Goal: Transaction & Acquisition: Purchase product/service

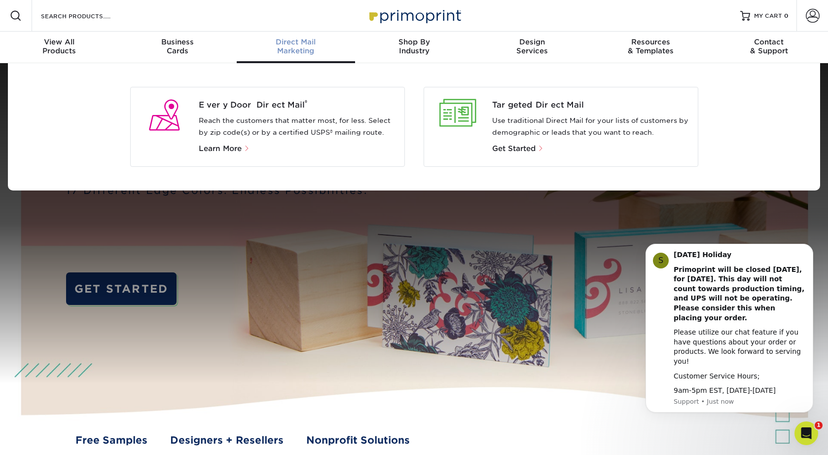
click at [298, 47] on div "Direct Mail Marketing" at bounding box center [296, 46] width 118 height 18
click at [542, 113] on div "Targeted Direct Mail Use traditional Direct Mail for your lists of customers by…" at bounding box center [594, 126] width 205 height 55
click at [522, 145] on span "Get Started" at bounding box center [513, 148] width 43 height 9
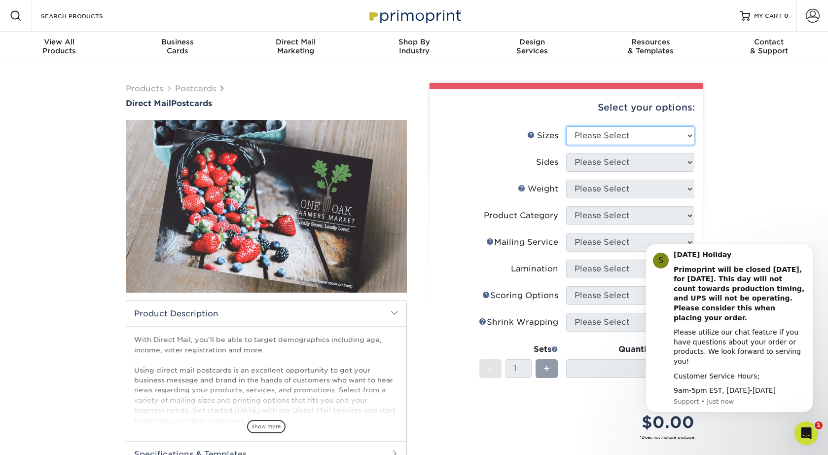
select select "6.00x9.00"
select select "13abbda7-1d64-4f25-8bb2-c179b224825d"
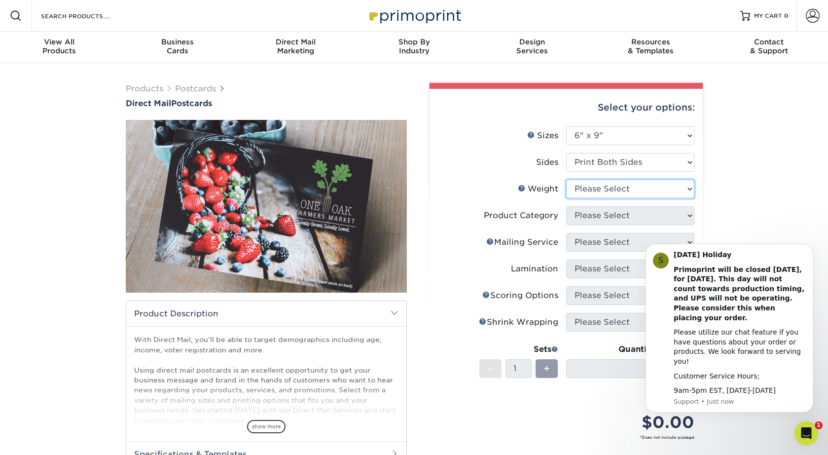
select select "16PT"
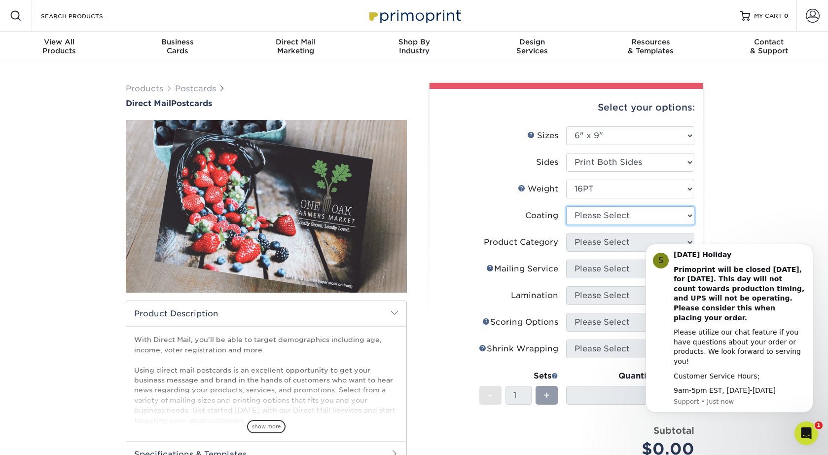
select select "ae367451-b2b8-45df-a344-0f05b6a12993"
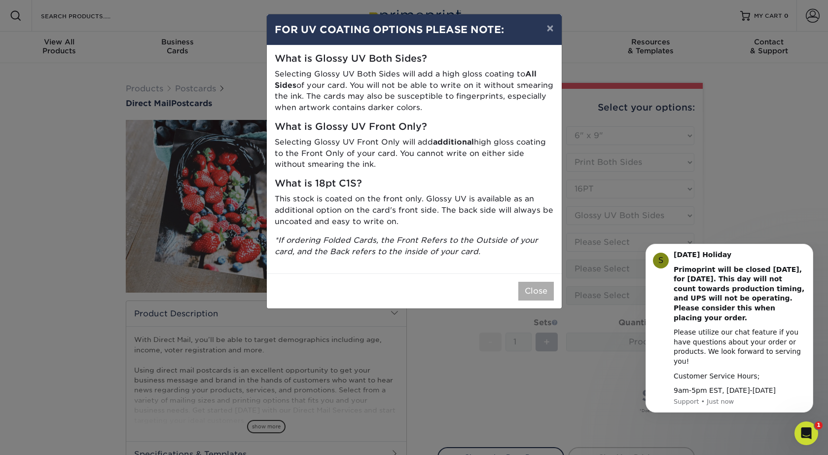
click at [532, 285] on button "Close" at bounding box center [536, 291] width 36 height 19
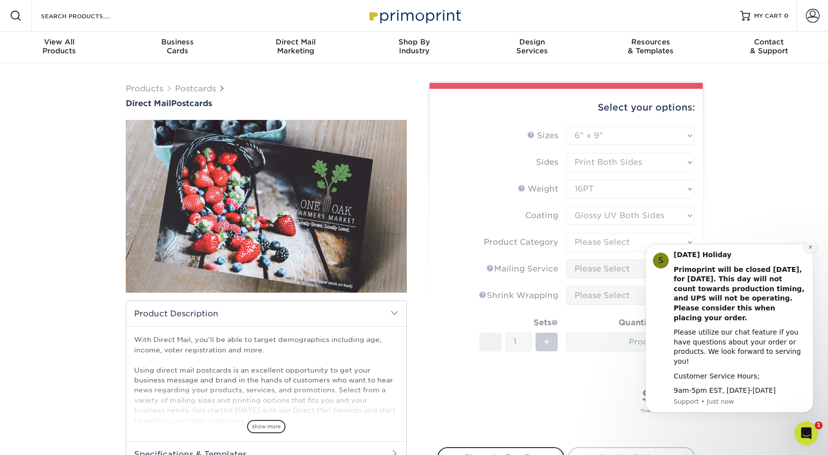
click at [811, 250] on icon "Dismiss notification" at bounding box center [810, 246] width 5 height 5
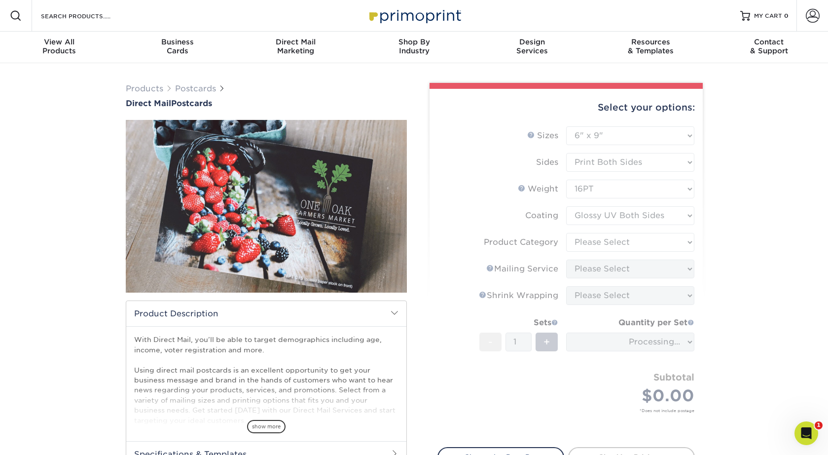
click at [651, 245] on form "Sizes Help Sizes Please Select 1.5" x 7" 2" x 4" 2" x 6" 2" x 7" 2" x 8" 2.12" …" at bounding box center [565, 280] width 257 height 309
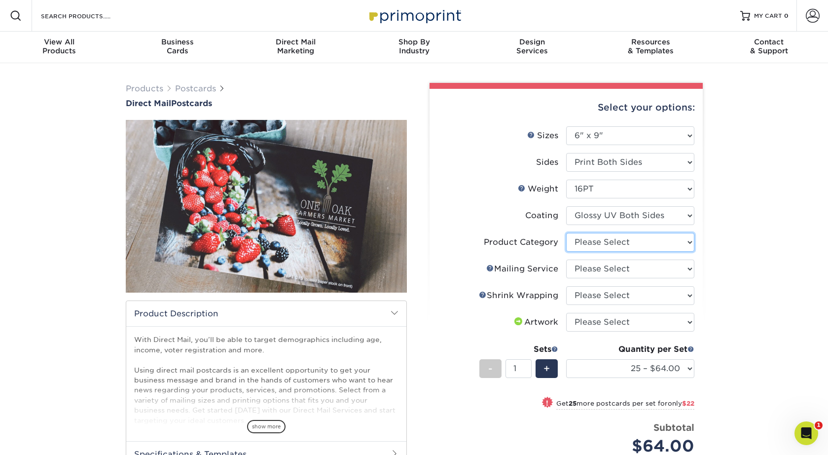
select select "9b7272e0-d6c8-4c3c-8e97-d3a1bcdab858"
select select "d3cc0d54-e72f-41ce-80c5-e8486bf2cdb8"
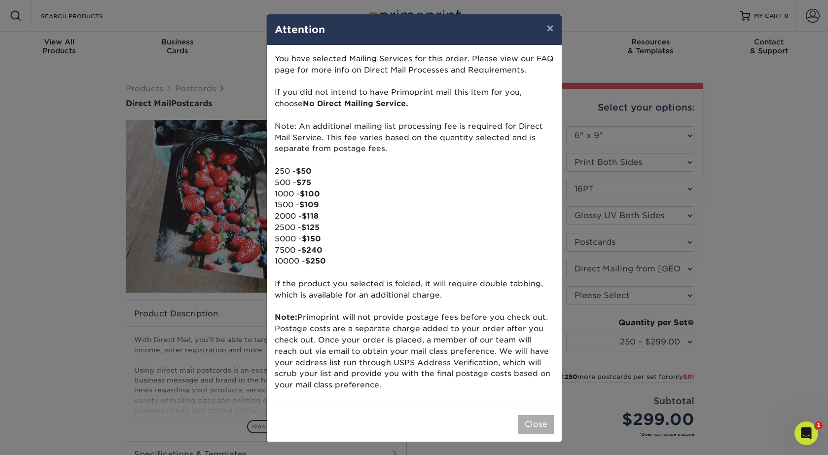
click at [535, 417] on button "Close" at bounding box center [536, 424] width 36 height 19
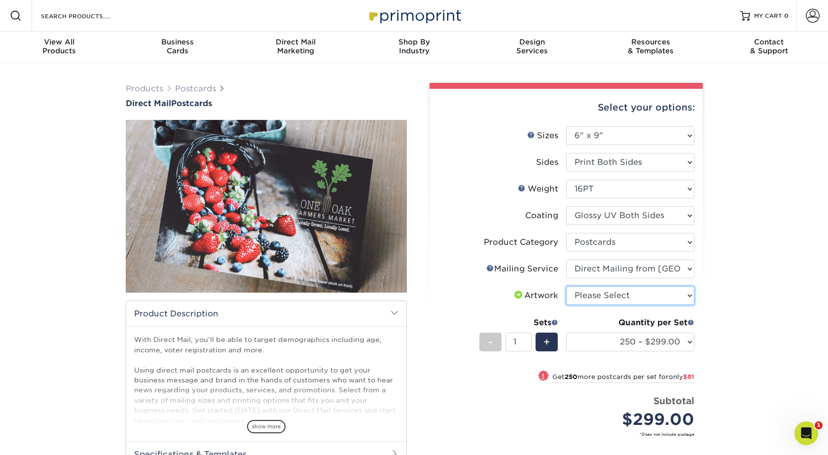
select select "upload"
select select "2500 – $739.00"
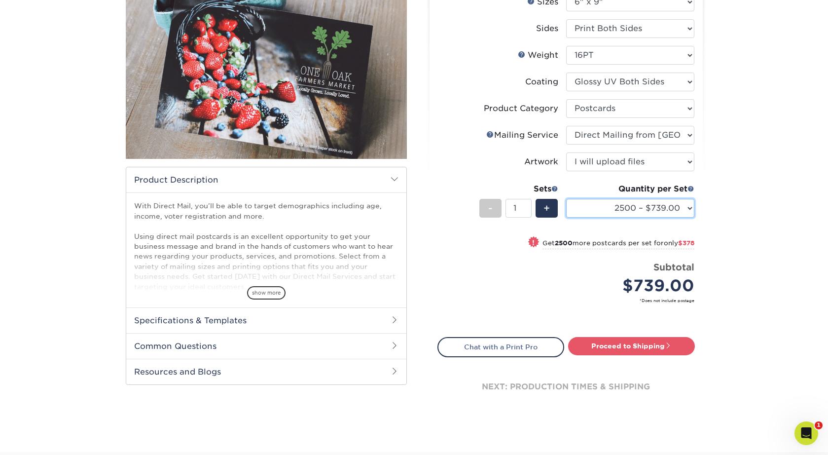
scroll to position [134, 0]
click at [648, 346] on link "Proceed to Shipping" at bounding box center [631, 345] width 127 height 18
type input "Set 1"
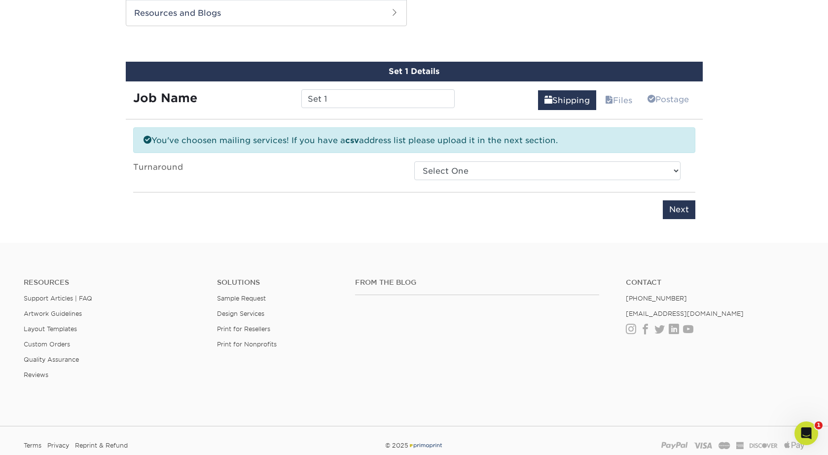
scroll to position [497, 0]
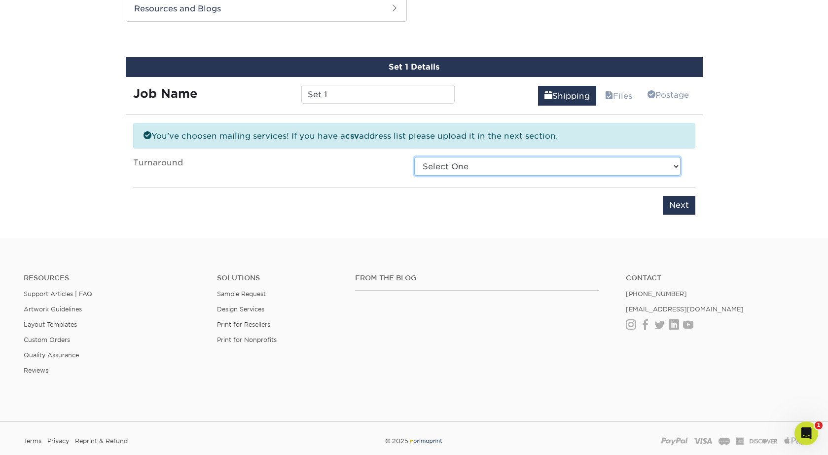
click at [492, 167] on select "Select One 2-4 Business Days 2 Day Next Business Day" at bounding box center [547, 166] width 266 height 19
click at [490, 166] on select "Select One 2-4 Business Days 2 Day Next Business Day" at bounding box center [547, 166] width 266 height 19
select select "cd91e524-8bb4-4aa2-b731-19c845fe8ed7"
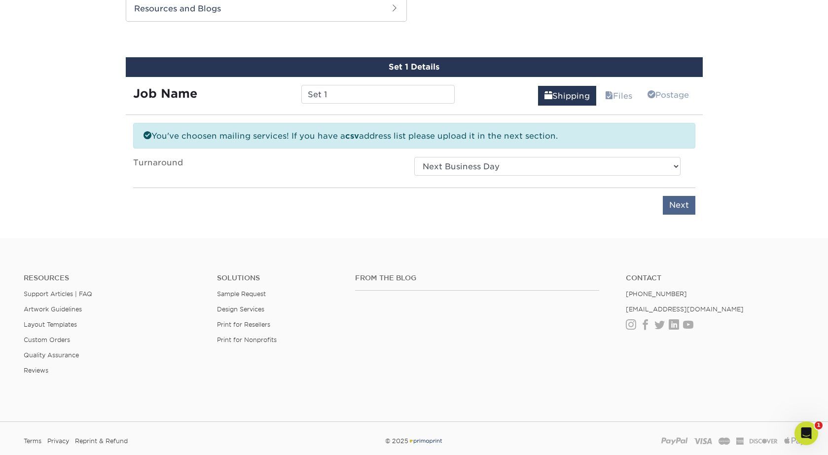
click at [671, 200] on input "Next" at bounding box center [679, 205] width 33 height 19
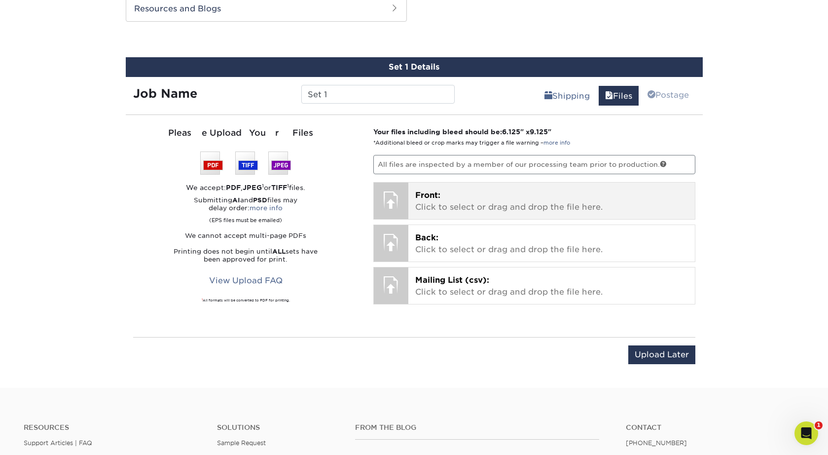
click at [537, 214] on div "Front: Click to select or drag and drop the file here. Choose file" at bounding box center [551, 200] width 286 height 36
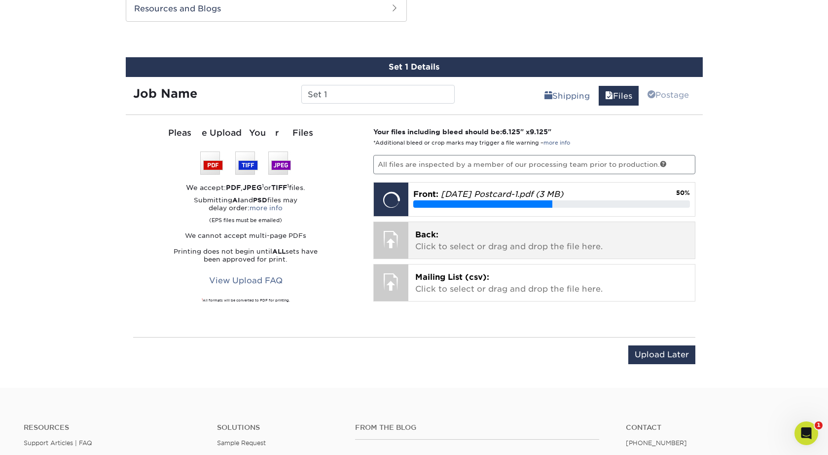
click at [447, 243] on p "Back: Click to select or drag and drop the file here." at bounding box center [551, 241] width 273 height 24
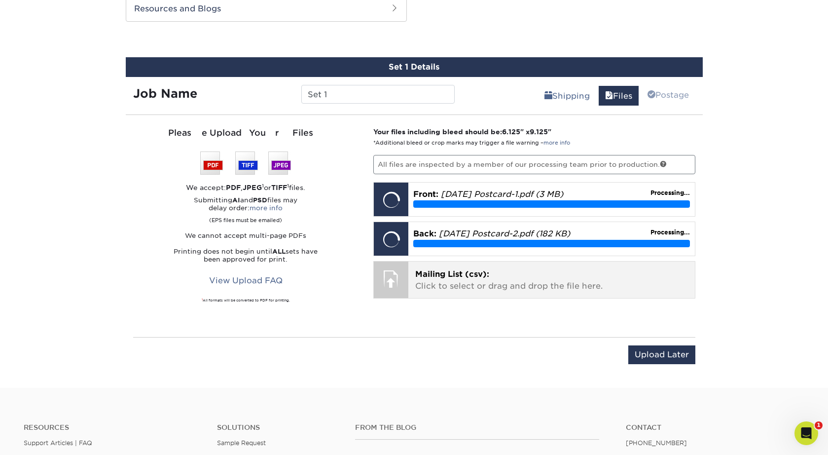
click at [480, 285] on p "Mailing List (csv): Click to select or drag and drop the file here." at bounding box center [551, 280] width 273 height 24
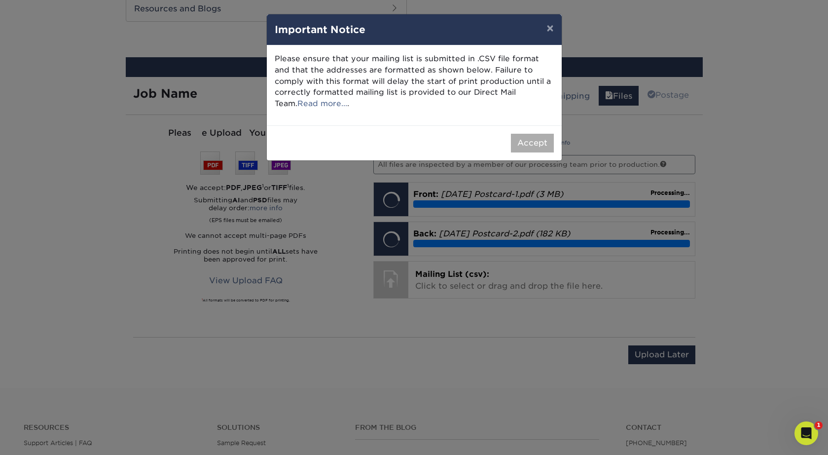
click at [534, 142] on button "Accept" at bounding box center [532, 143] width 43 height 19
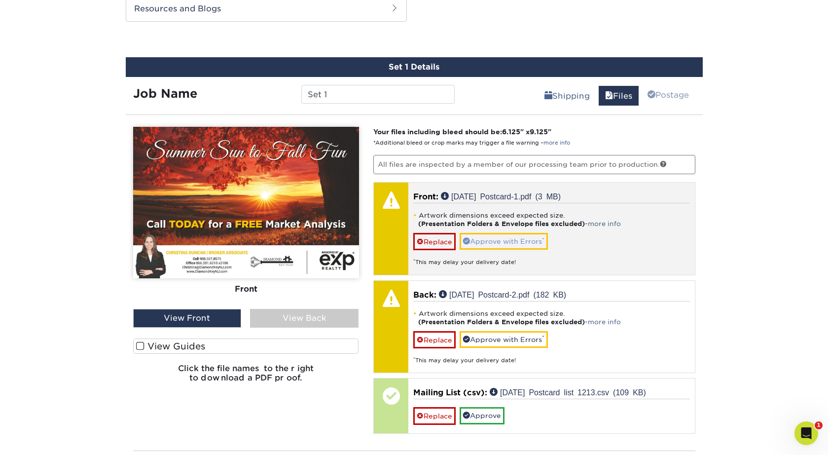
click at [510, 239] on link "Approve with Errors *" at bounding box center [504, 241] width 88 height 17
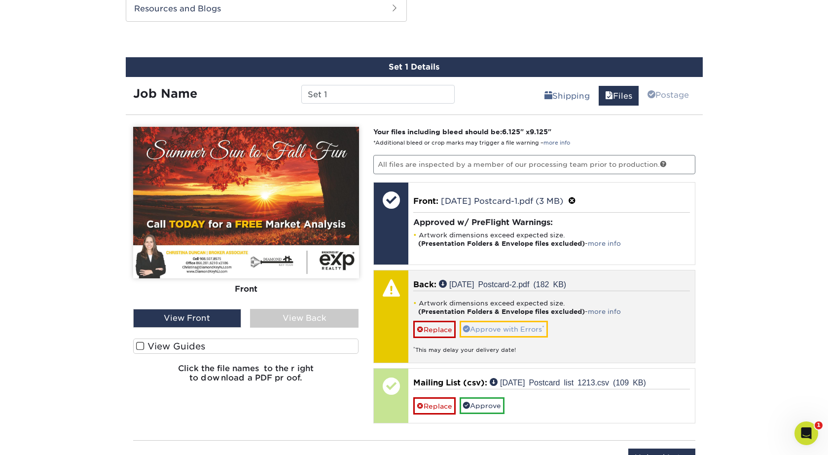
click at [517, 322] on link "Approve with Errors *" at bounding box center [504, 329] width 88 height 17
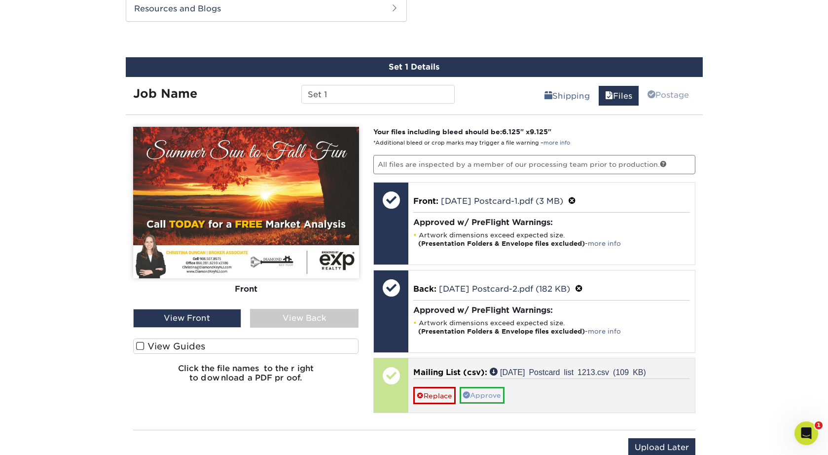
click at [495, 392] on link "Approve" at bounding box center [482, 395] width 45 height 17
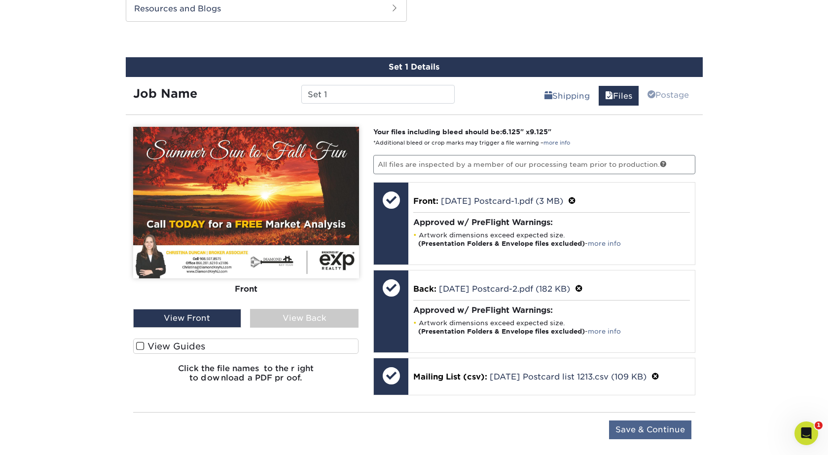
click at [643, 439] on input "Save & Continue" at bounding box center [650, 429] width 82 height 19
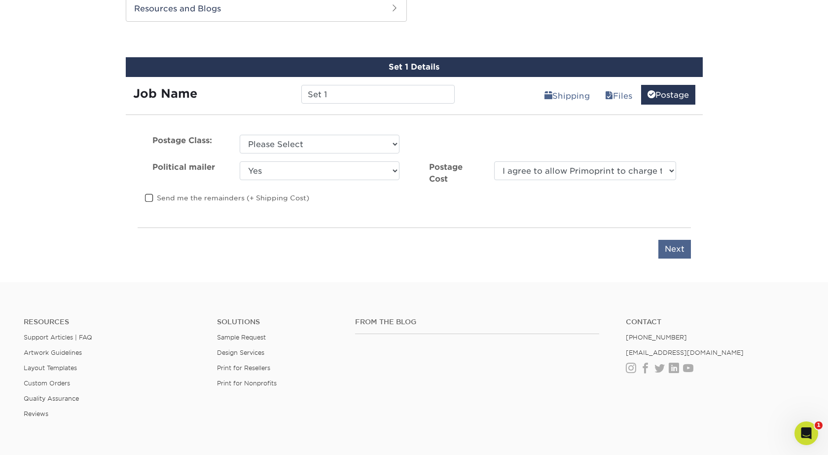
click at [680, 248] on input "Next" at bounding box center [674, 249] width 33 height 19
select select "standard"
click at [675, 256] on div "Postage Class: Please Select First Class Standard Class Non Profit CRID #: Poli…" at bounding box center [414, 196] width 577 height 147
click at [672, 248] on input "Next" at bounding box center [674, 249] width 33 height 19
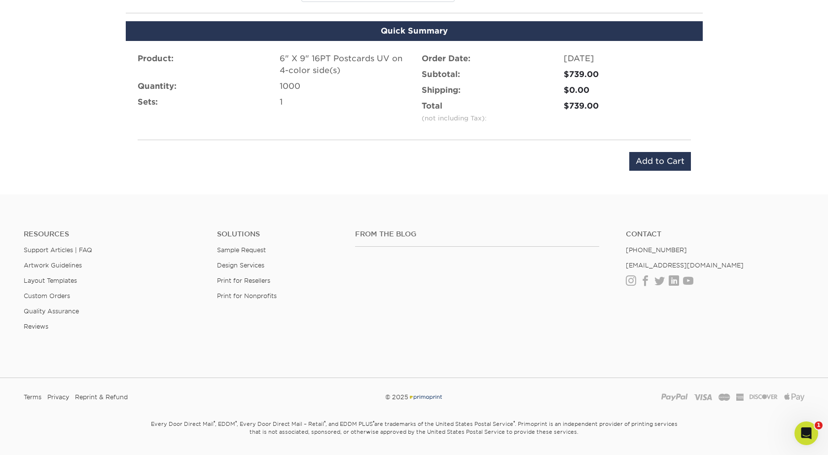
scroll to position [606, 0]
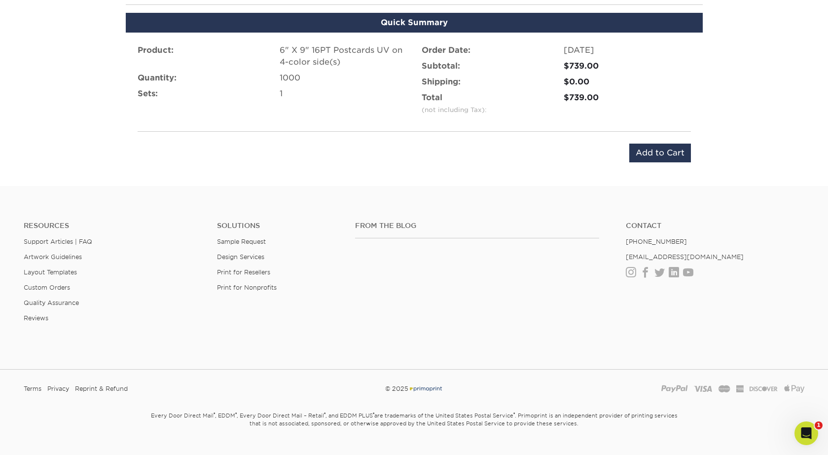
click at [652, 141] on div "Product: 6" X 9" 16PT Postcards UV on 4-color side(s) Quantity: 1000 Sets: 1 Or…" at bounding box center [414, 104] width 577 height 142
click at [652, 150] on input "Add to Cart" at bounding box center [660, 152] width 62 height 19
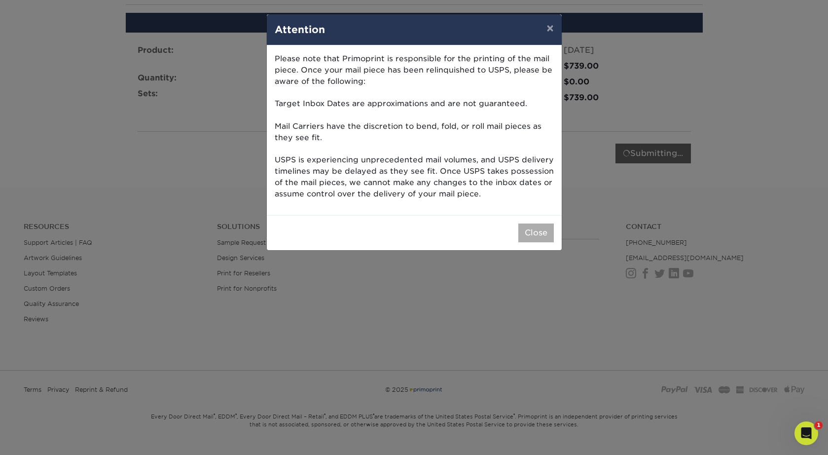
click at [548, 224] on button "Close" at bounding box center [536, 232] width 36 height 19
